Goal: Task Accomplishment & Management: Use online tool/utility

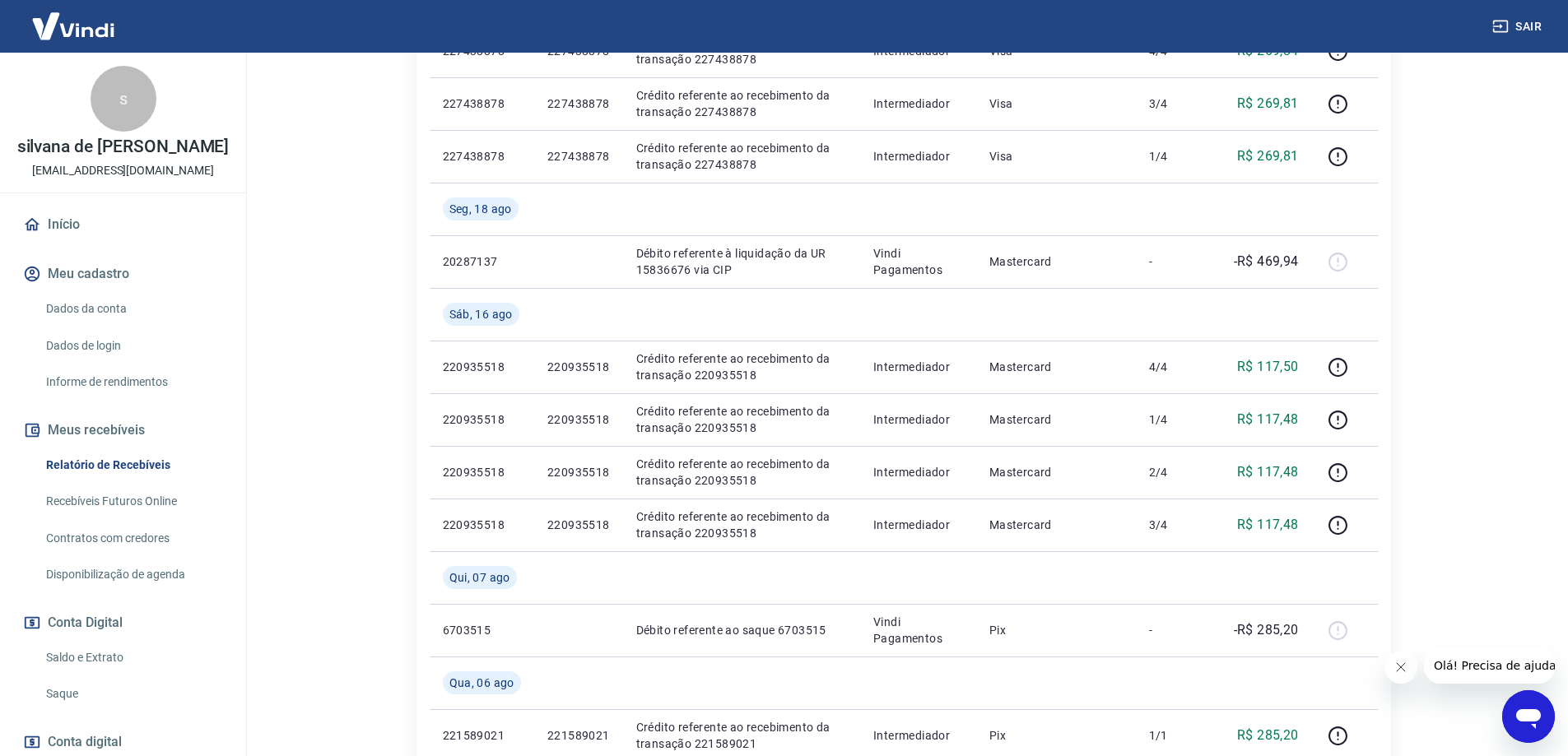
scroll to position [740, 0]
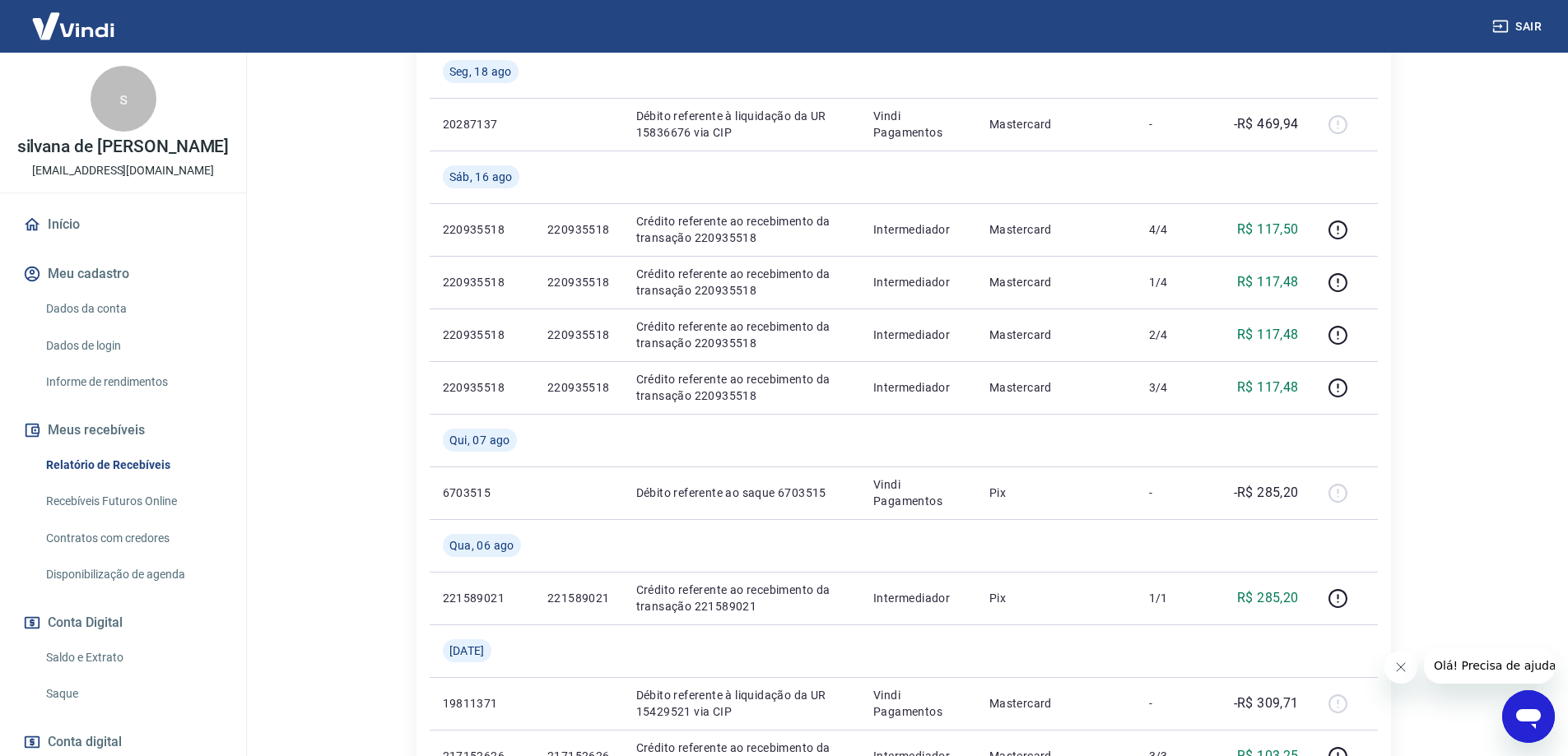
drag, startPoint x: 53, startPoint y: 696, endPoint x: 231, endPoint y: 571, distance: 217.5
click at [53, 696] on link "Saque" at bounding box center [133, 694] width 187 height 33
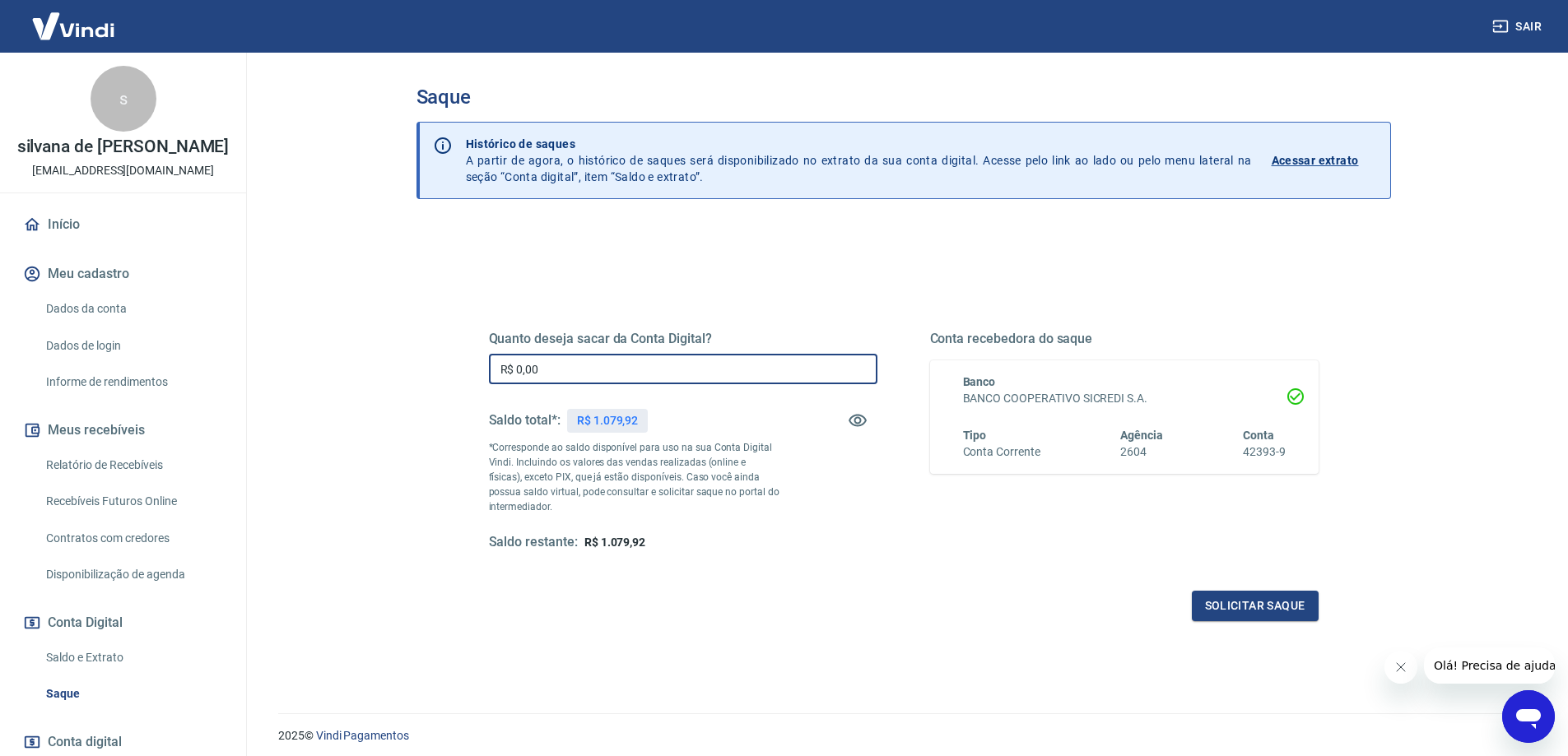
drag, startPoint x: 576, startPoint y: 375, endPoint x: 490, endPoint y: 374, distance: 86.0
click at [490, 374] on input "R$ 0,00" at bounding box center [683, 368] width 388 height 30
type input "R$ 1.079,92"
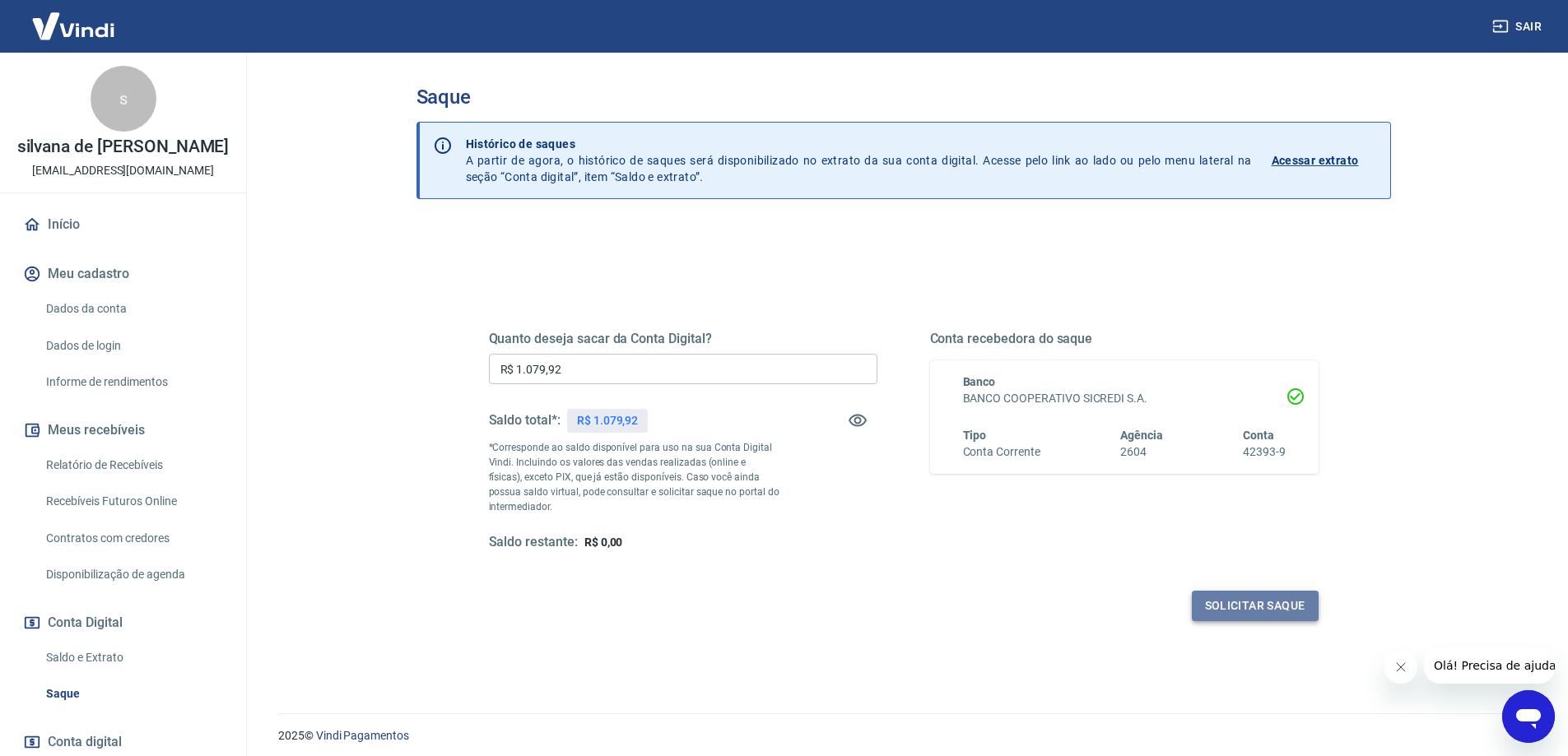
click at [1254, 604] on button "Solicitar saque" at bounding box center [1255, 606] width 127 height 30
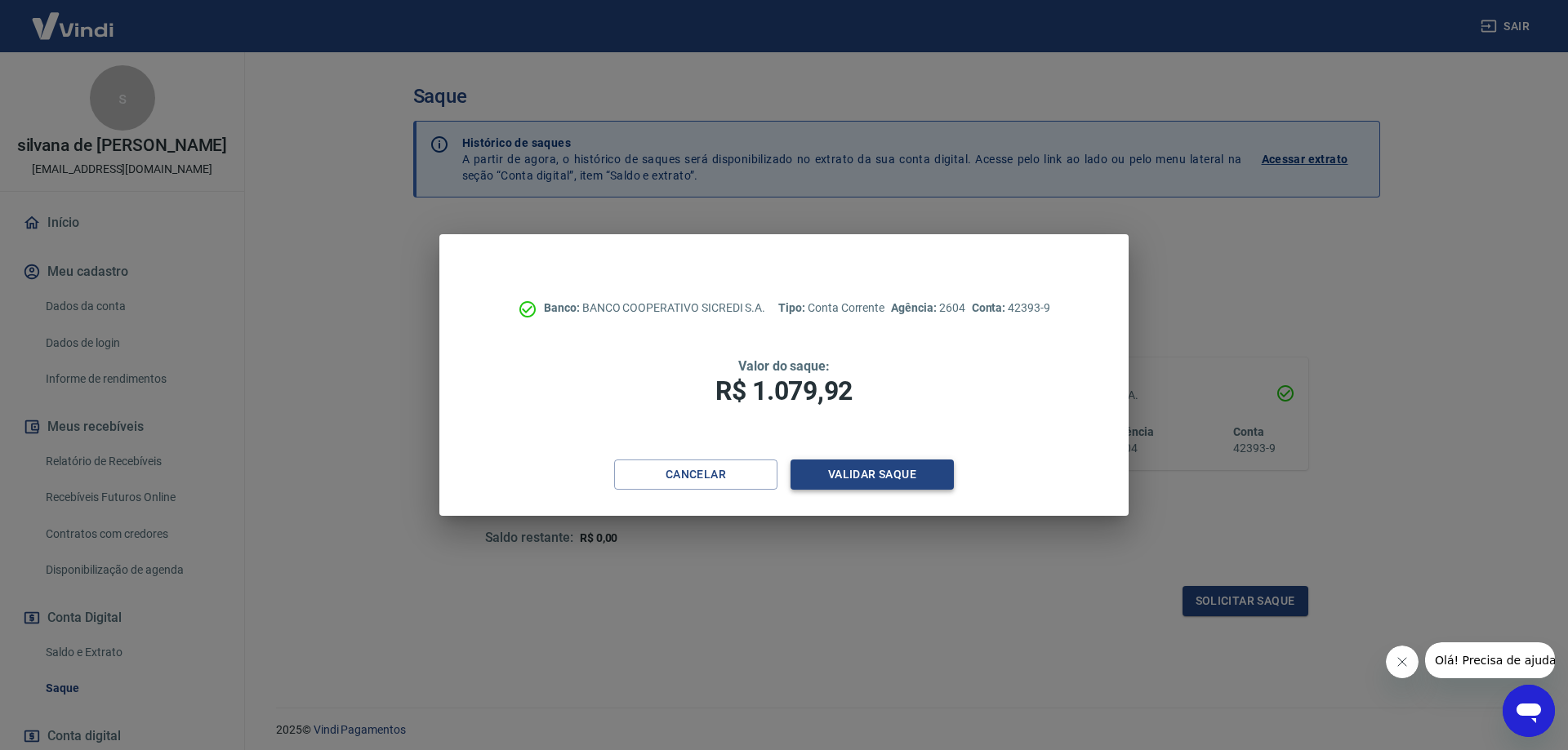
click at [901, 479] on button "Validar saque" at bounding box center [872, 474] width 164 height 30
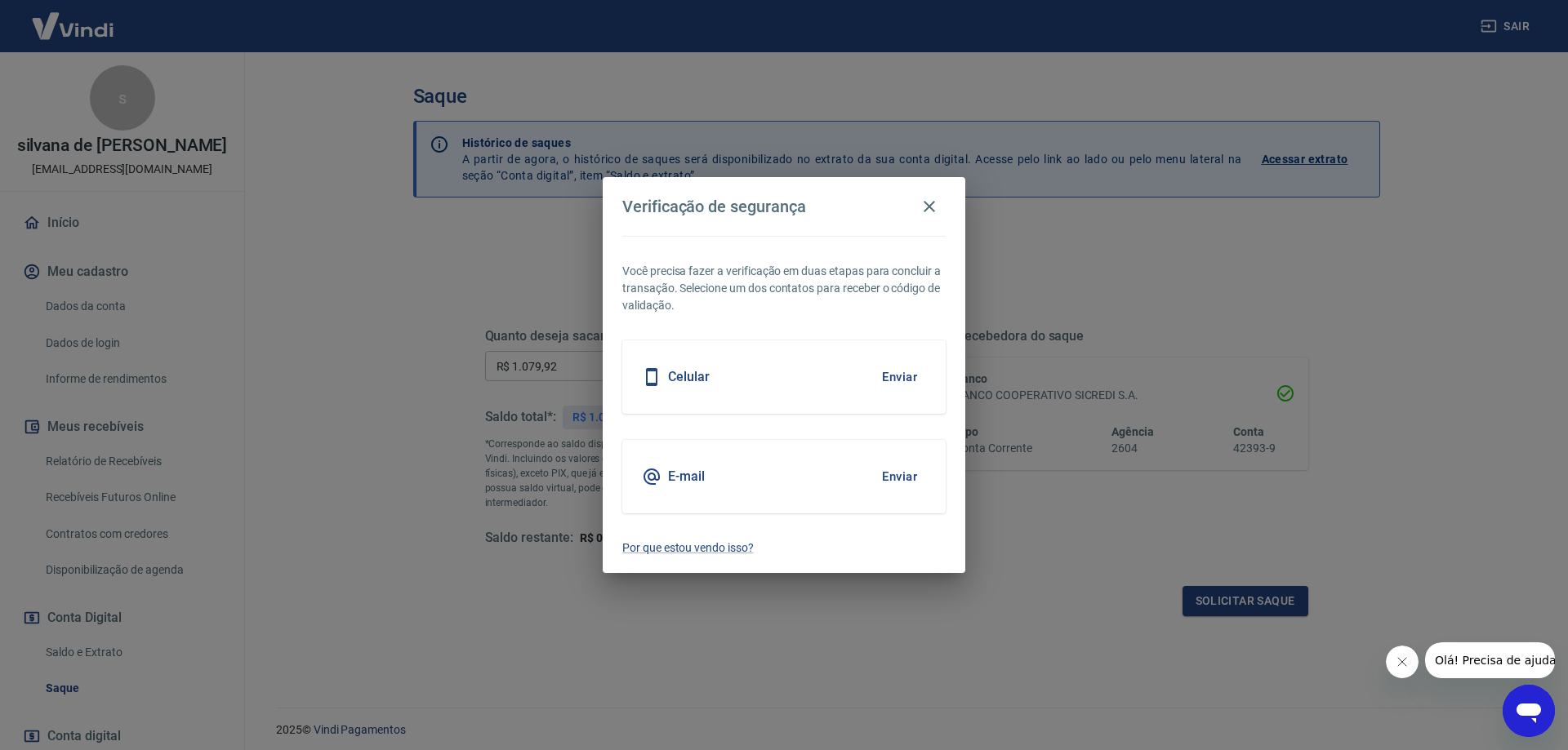
click at [894, 378] on button "Enviar" at bounding box center [899, 377] width 53 height 34
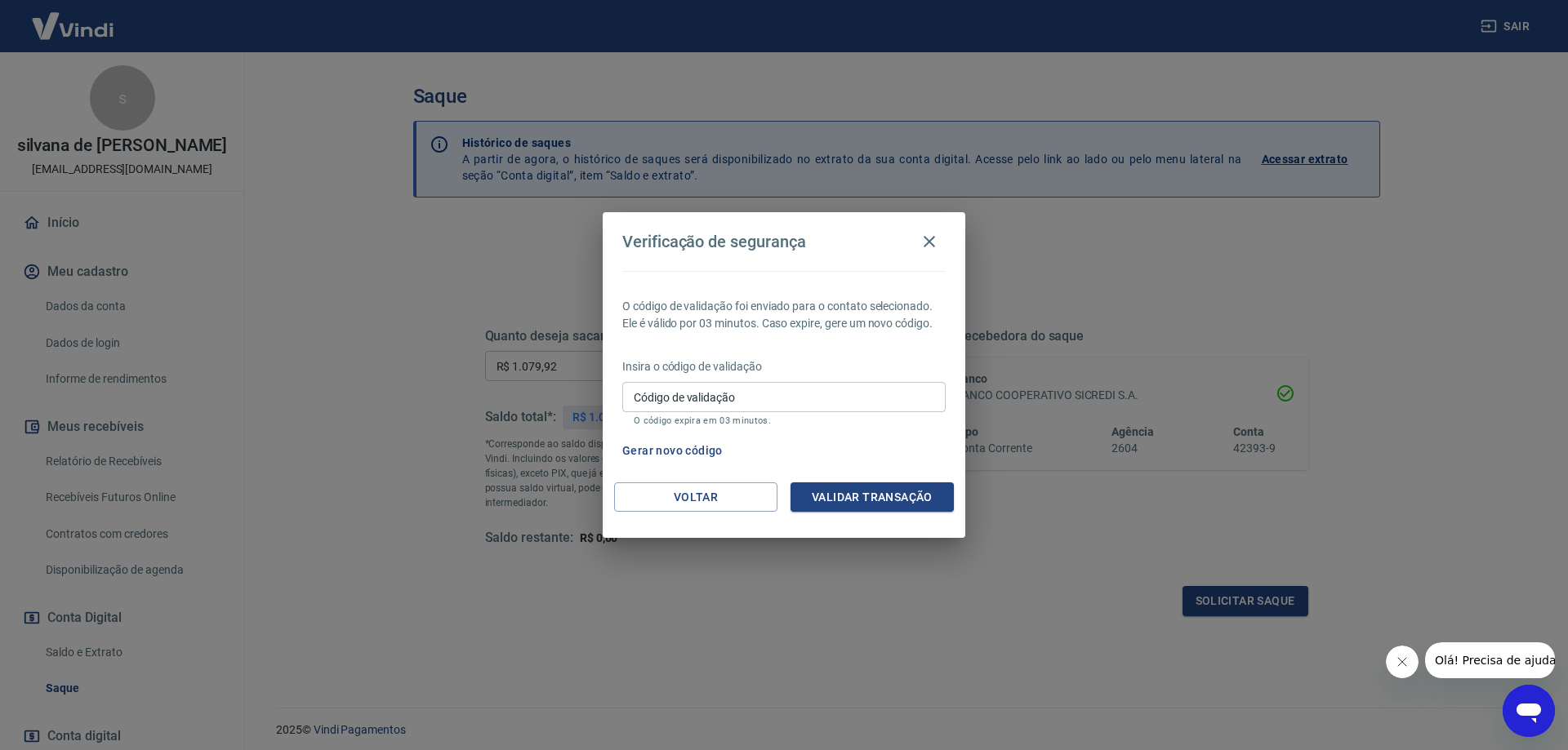
click at [663, 450] on button "Gerar novo código" at bounding box center [672, 450] width 113 height 30
click at [714, 499] on button "Voltar" at bounding box center [696, 497] width 164 height 30
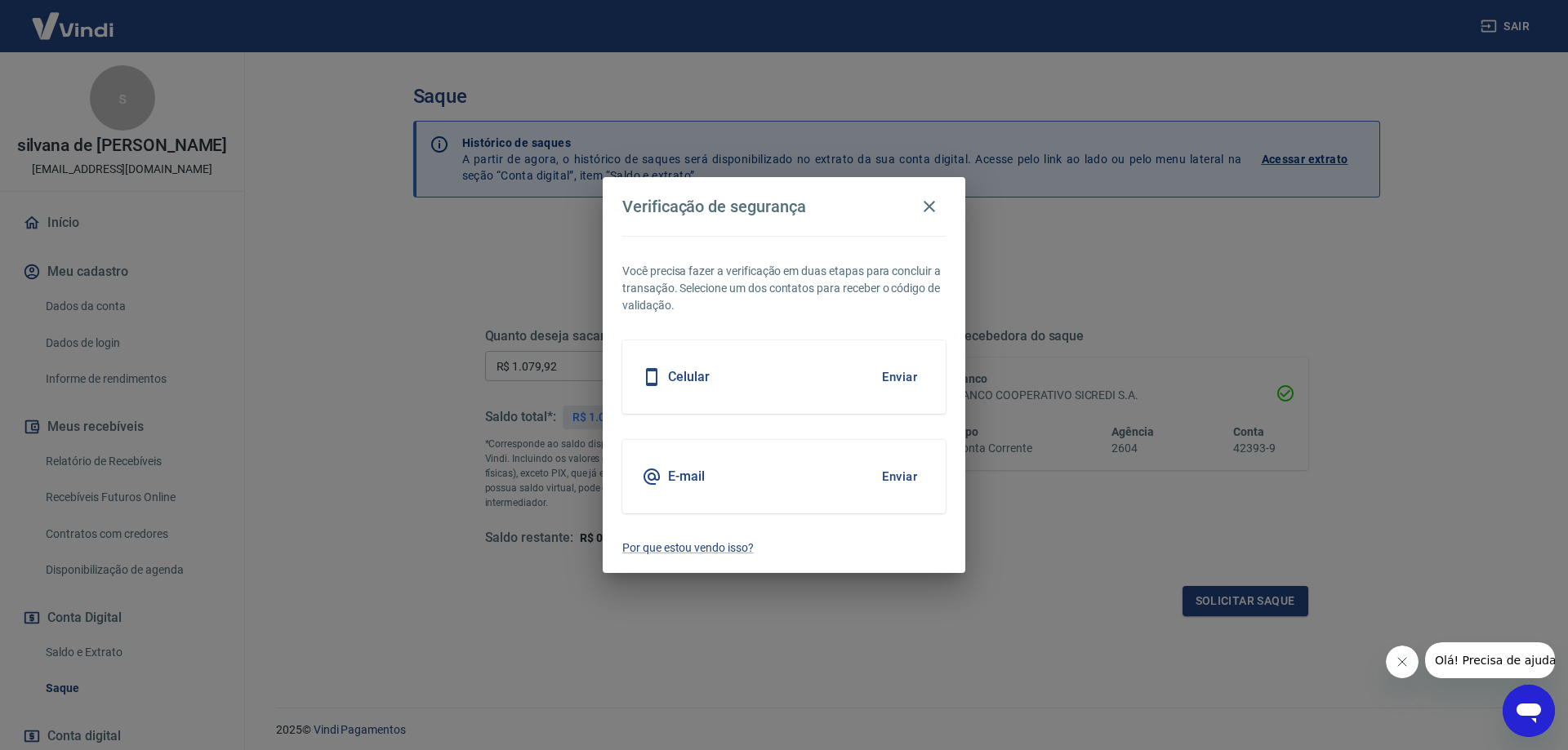
click at [702, 467] on div "E-mail" at bounding box center [673, 476] width 63 height 19
click at [690, 482] on h5 "E-mail" at bounding box center [686, 476] width 37 height 17
click at [901, 476] on button "Enviar" at bounding box center [899, 476] width 53 height 34
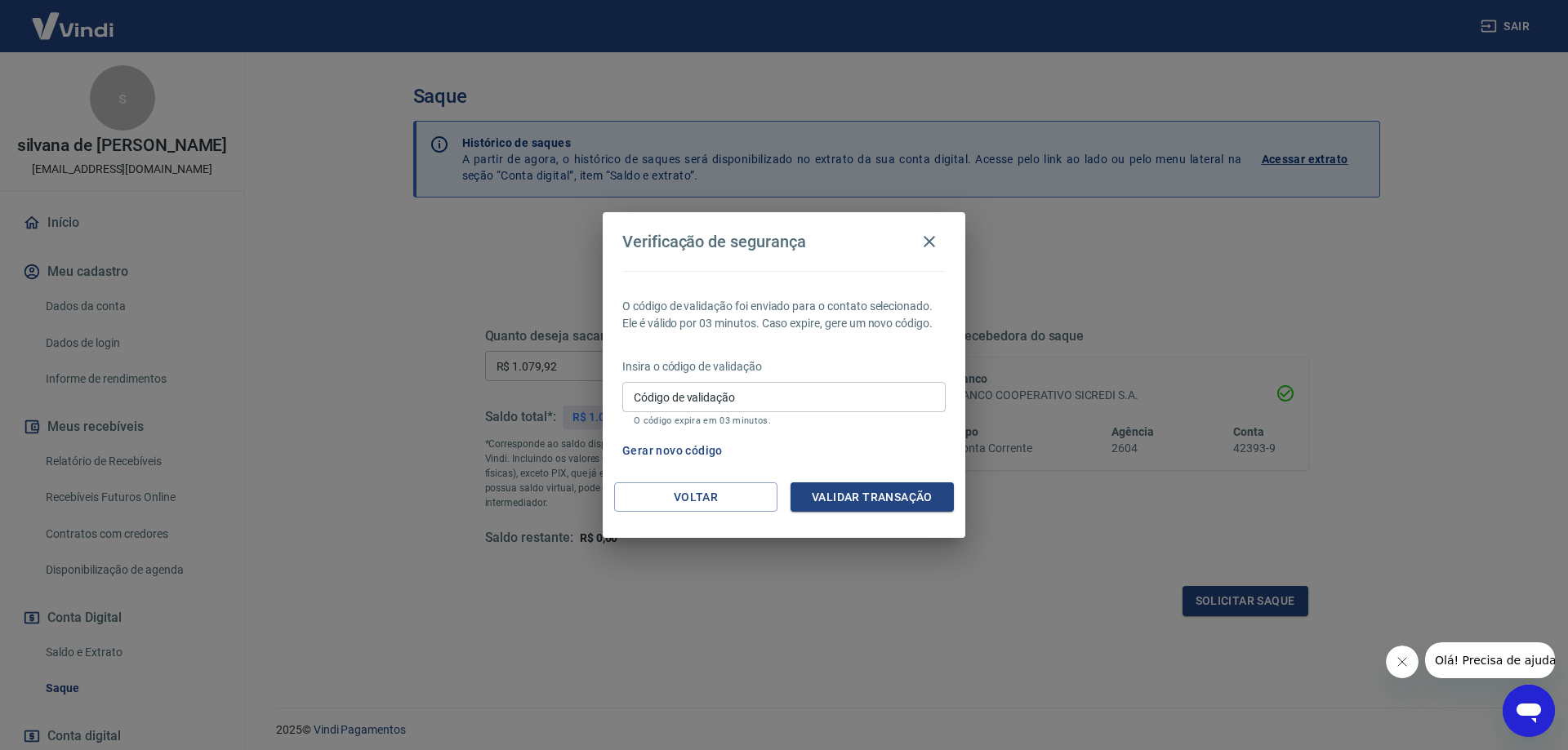
click at [744, 394] on input "Código de validação" at bounding box center [784, 396] width 324 height 30
type input "172783"
click at [902, 495] on button "Validar transação" at bounding box center [872, 497] width 164 height 30
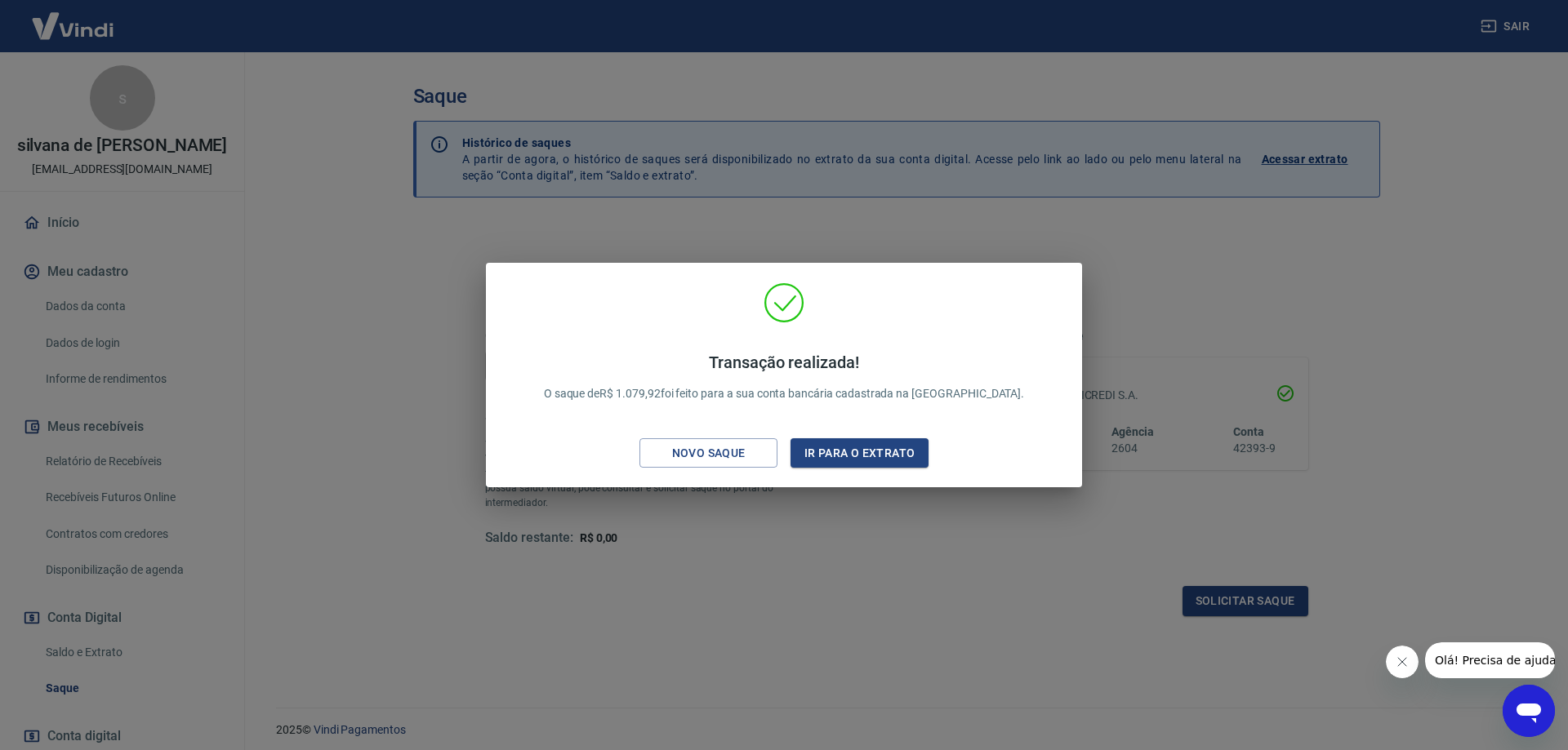
click at [1185, 241] on div "Transação realizada! O saque de R$ 1.079,92 foi feito para a sua conta bancária…" at bounding box center [784, 375] width 1568 height 750
